Goal: Book appointment/travel/reservation

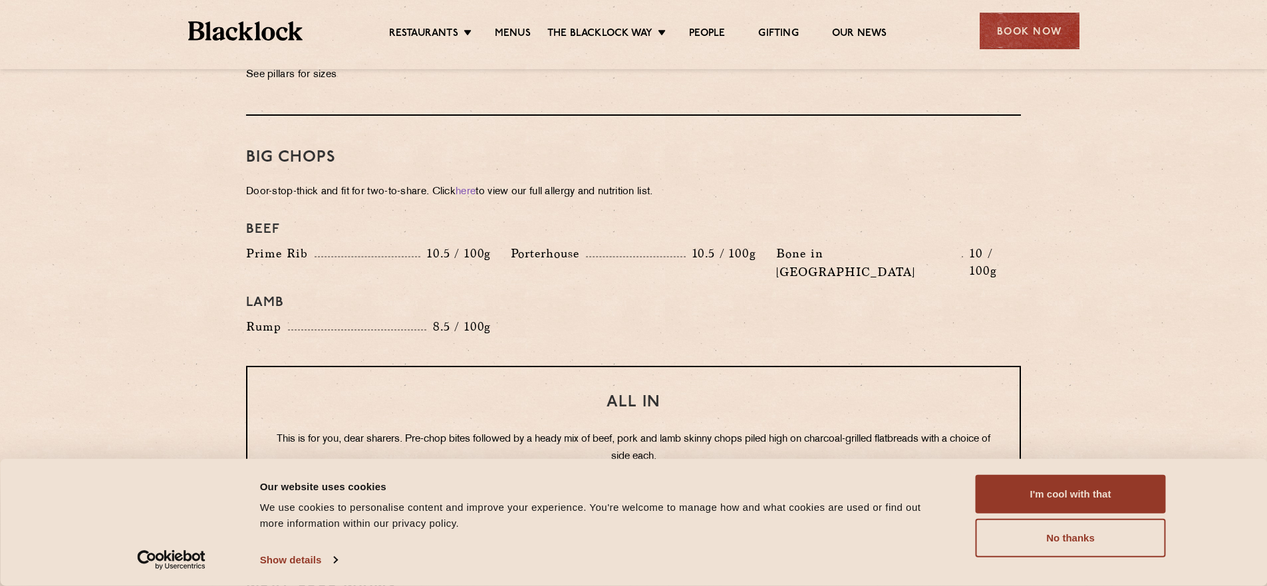
scroll to position [1396, 0]
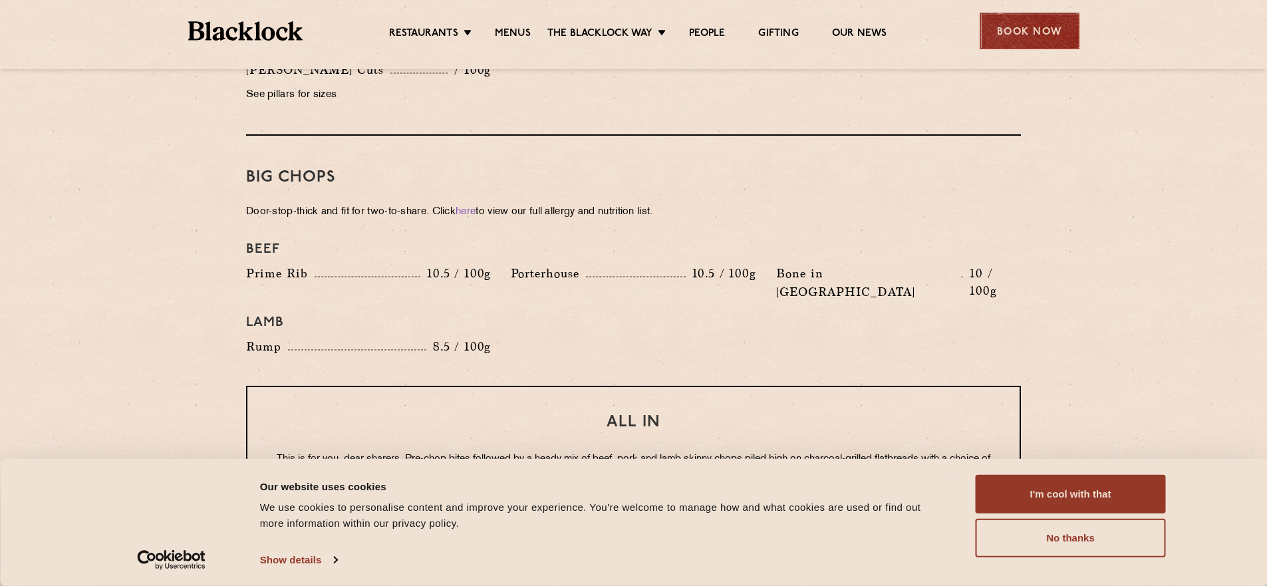
click at [1005, 35] on div "Book Now" at bounding box center [1029, 31] width 100 height 37
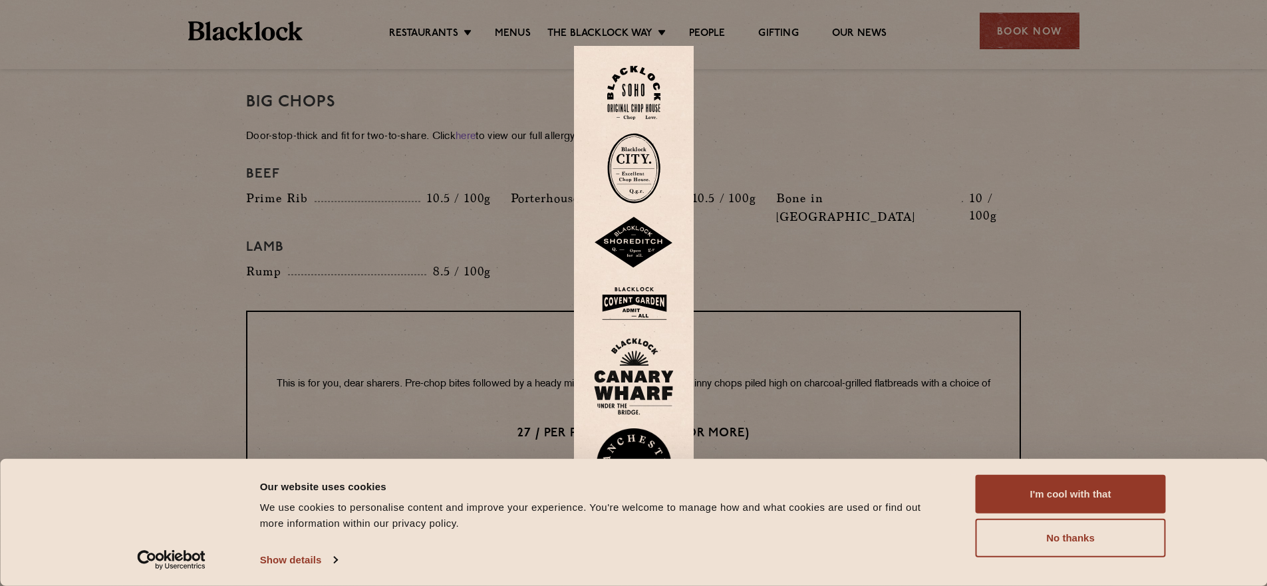
scroll to position [1596, 0]
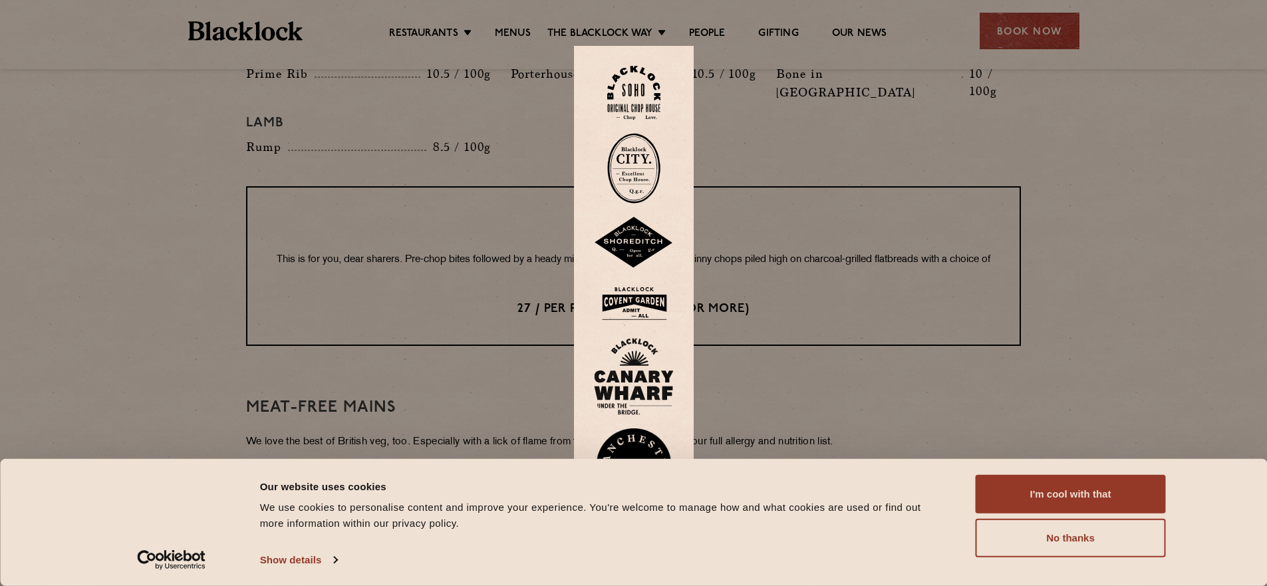
click at [650, 88] on img at bounding box center [633, 93] width 53 height 54
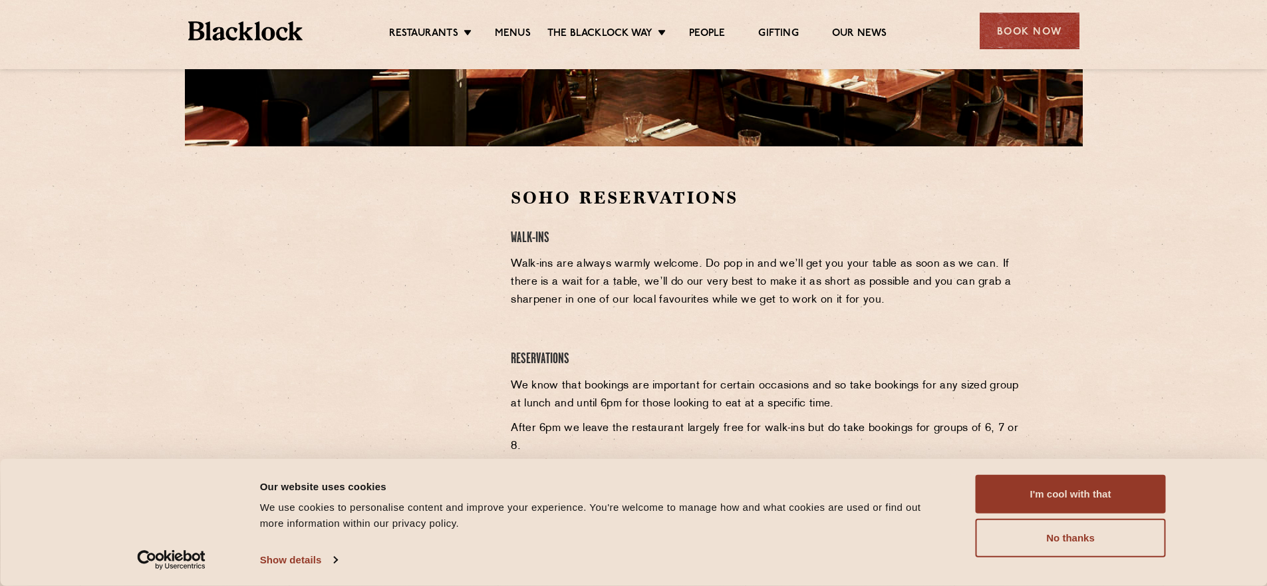
scroll to position [662, 0]
